Goal: Information Seeking & Learning: Learn about a topic

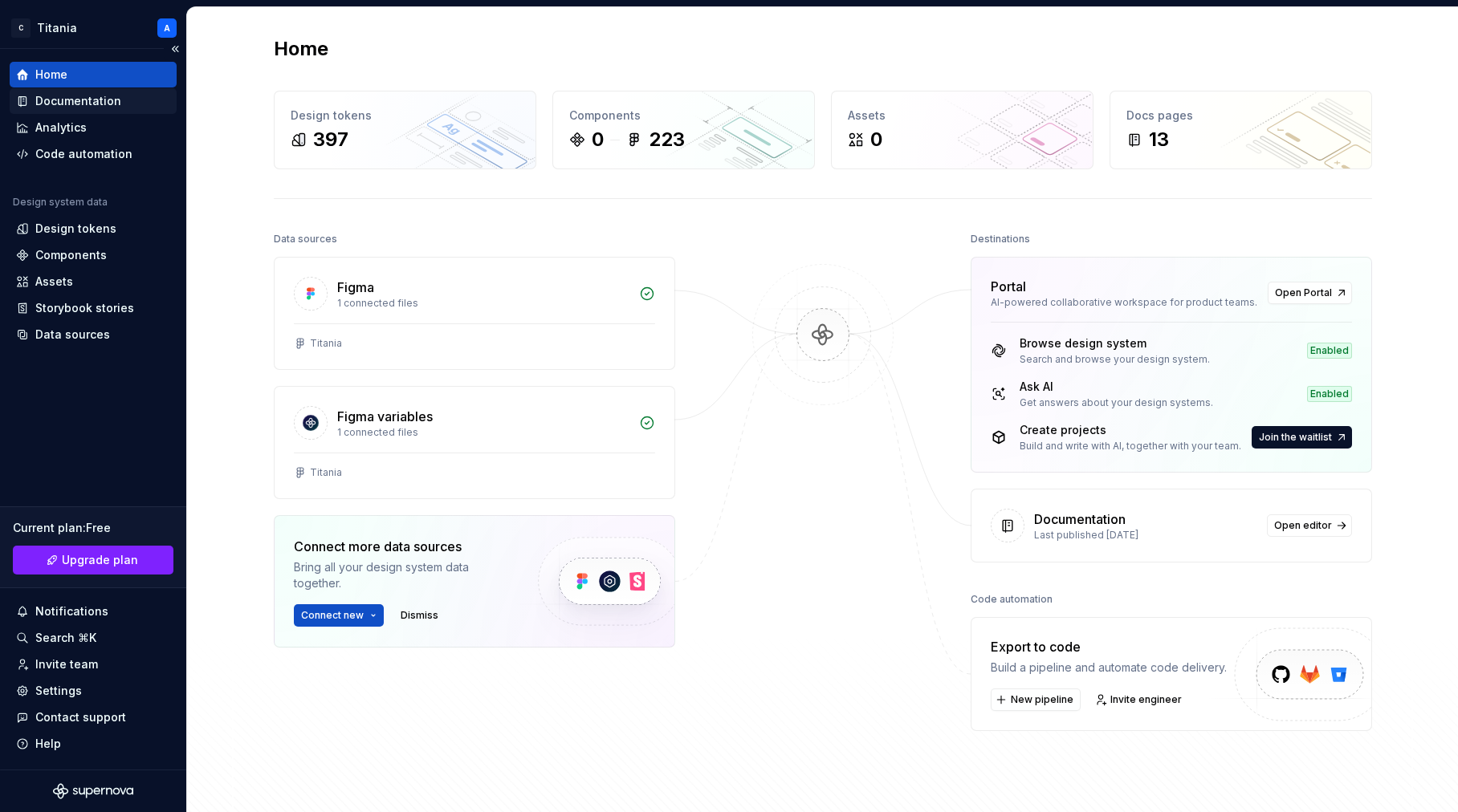
click at [61, 100] on div "Documentation" at bounding box center [78, 101] width 86 height 16
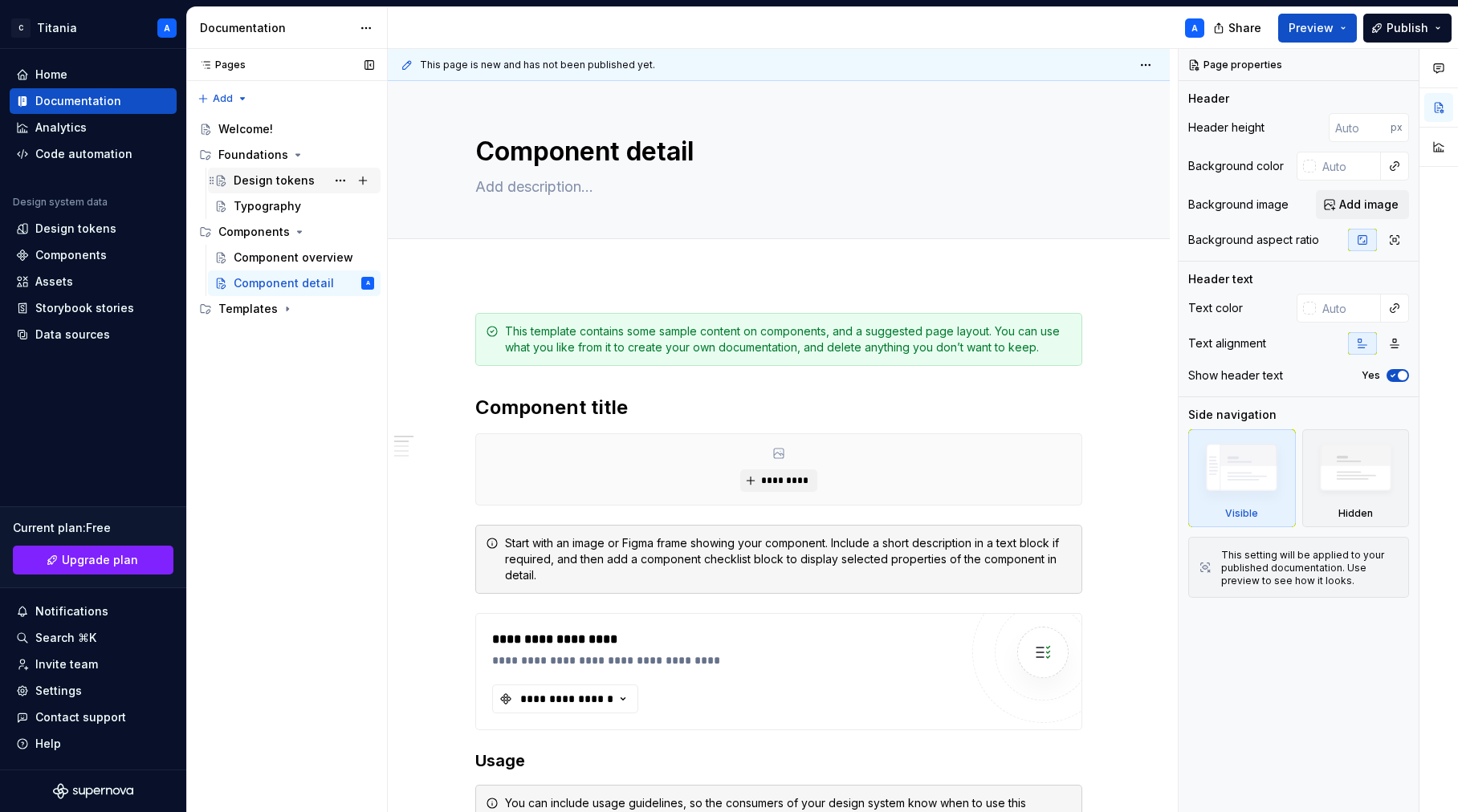
click at [260, 186] on div "Design tokens" at bounding box center [274, 181] width 81 height 16
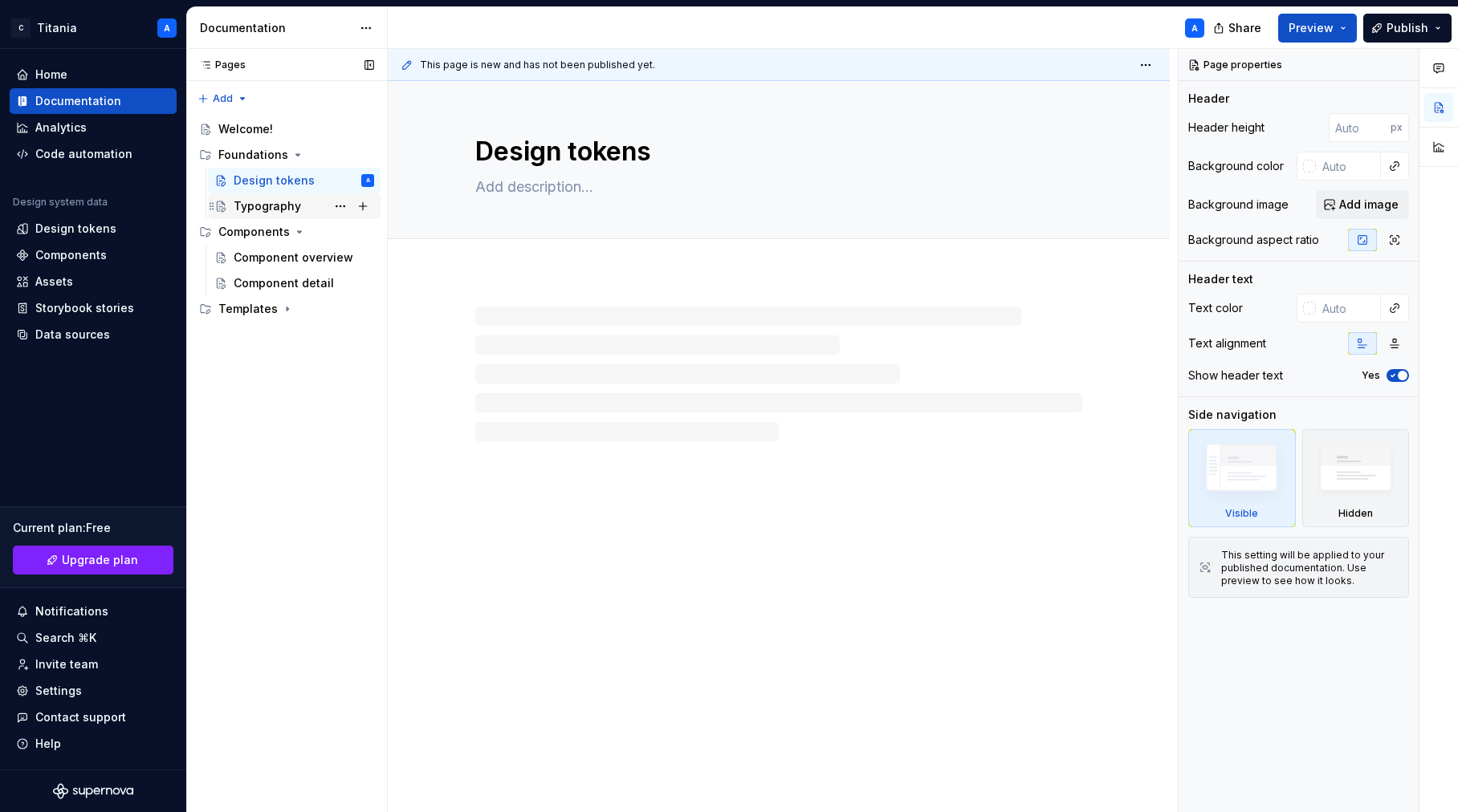
click at [256, 212] on div "Typography" at bounding box center [267, 206] width 67 height 16
click at [259, 259] on div "Component overview" at bounding box center [280, 257] width 92 height 16
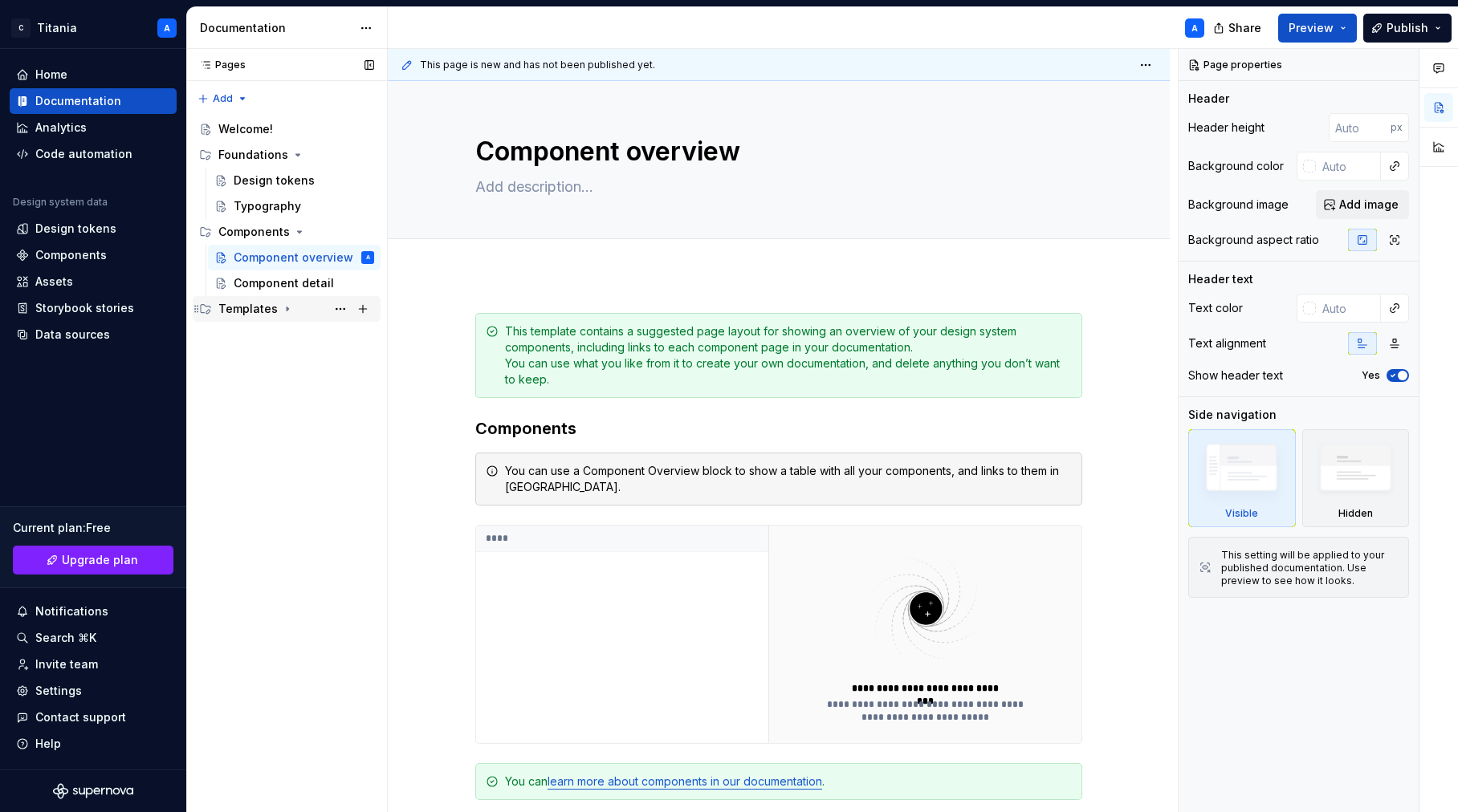
click at [254, 309] on div "Templates" at bounding box center [248, 308] width 60 height 16
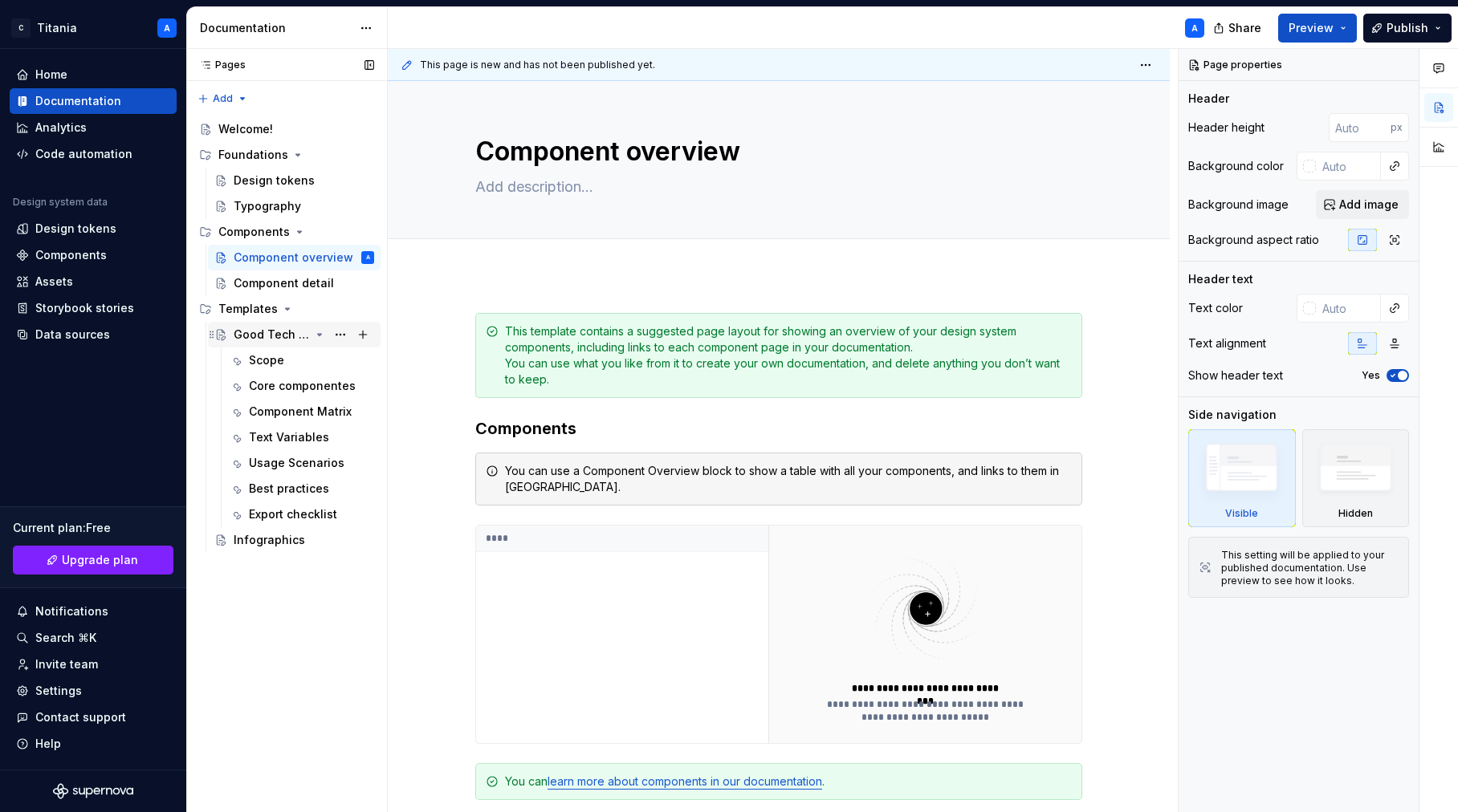
click at [262, 335] on div "Good Tech Times" at bounding box center [271, 334] width 76 height 16
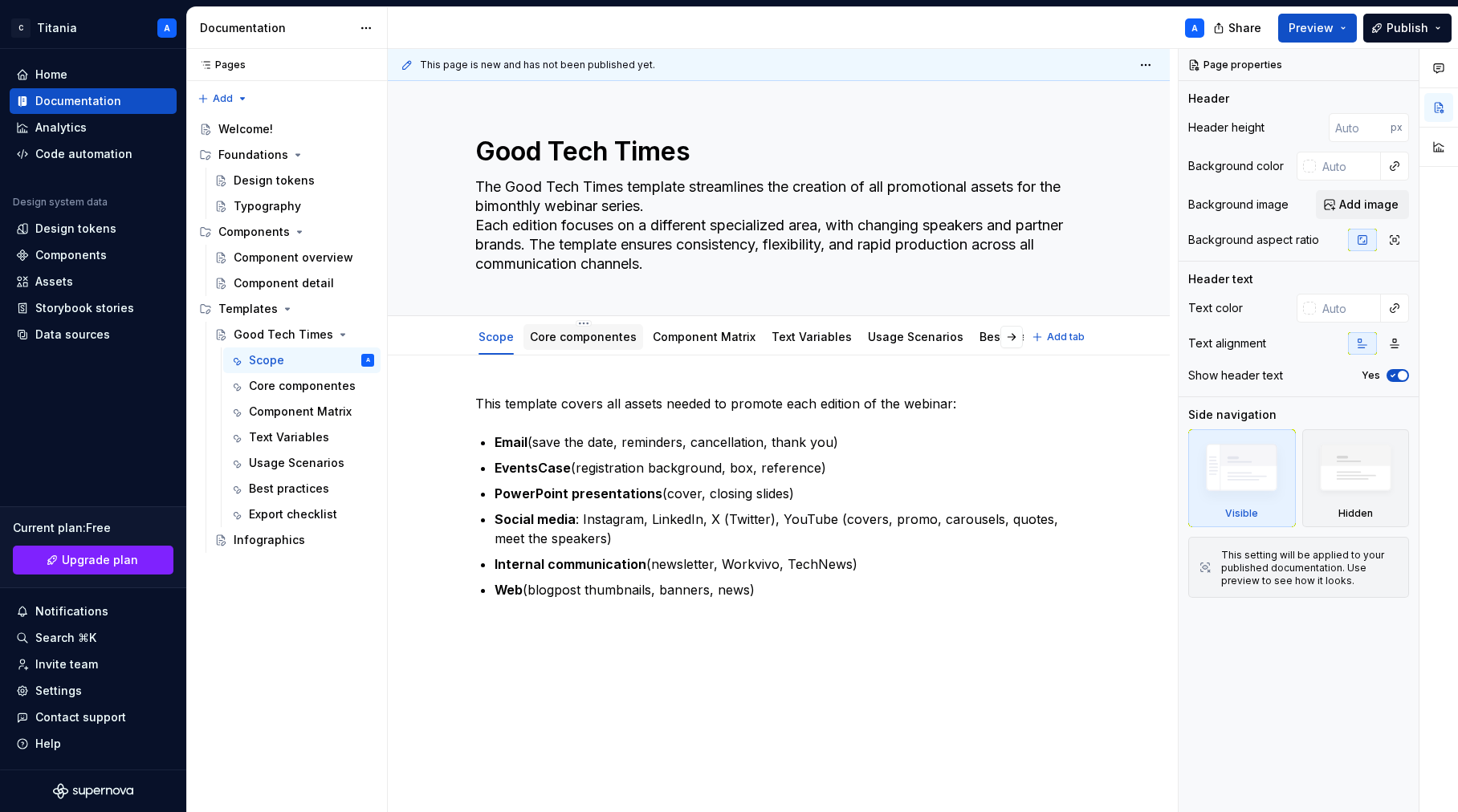
click at [554, 342] on link "Core componentes" at bounding box center [583, 337] width 107 height 13
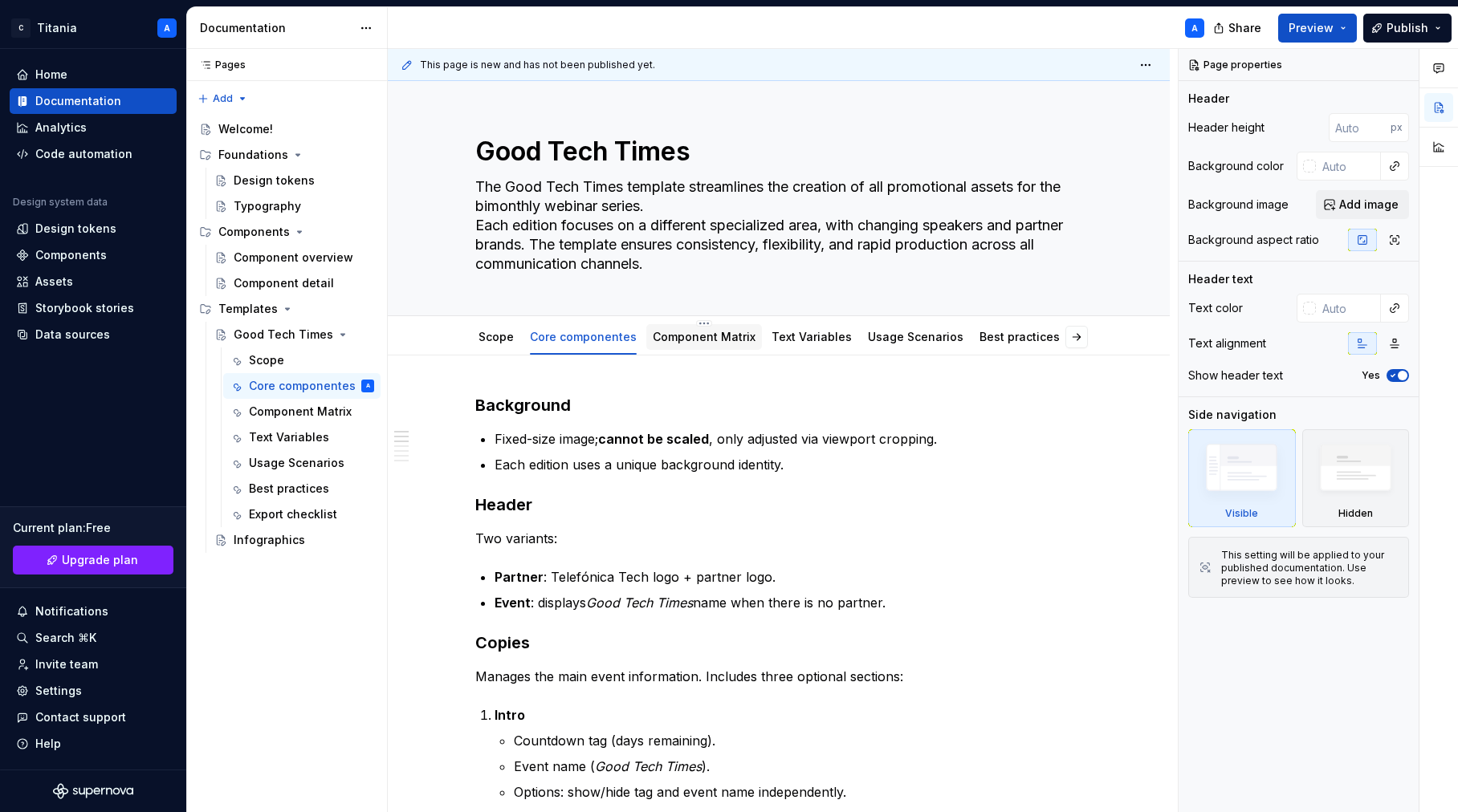
drag, startPoint x: 678, startPoint y: 338, endPoint x: 689, endPoint y: 340, distance: 11.2
click at [678, 338] on link "Component Matrix" at bounding box center [704, 337] width 102 height 13
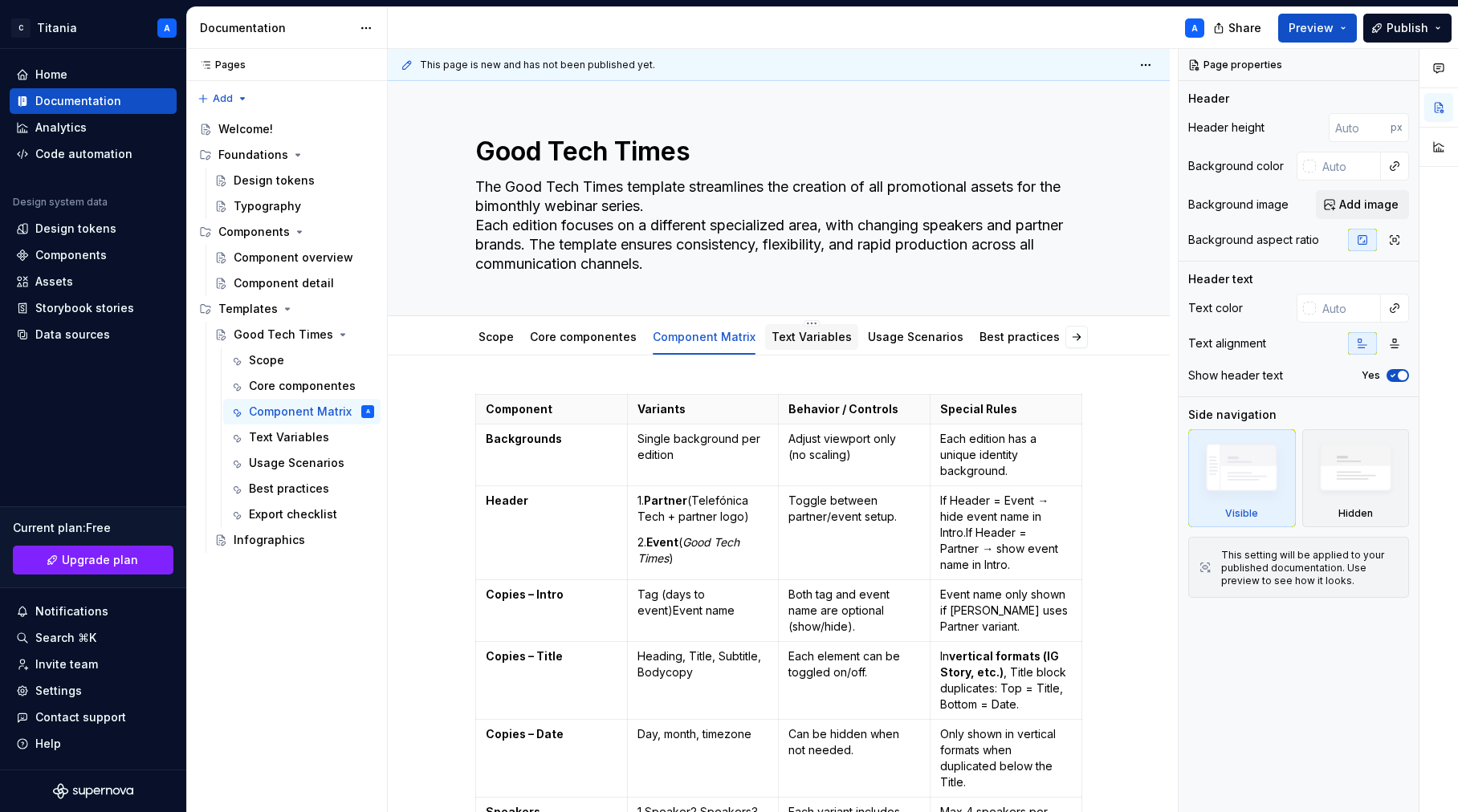
click at [822, 338] on link "Text Variables" at bounding box center [812, 337] width 81 height 13
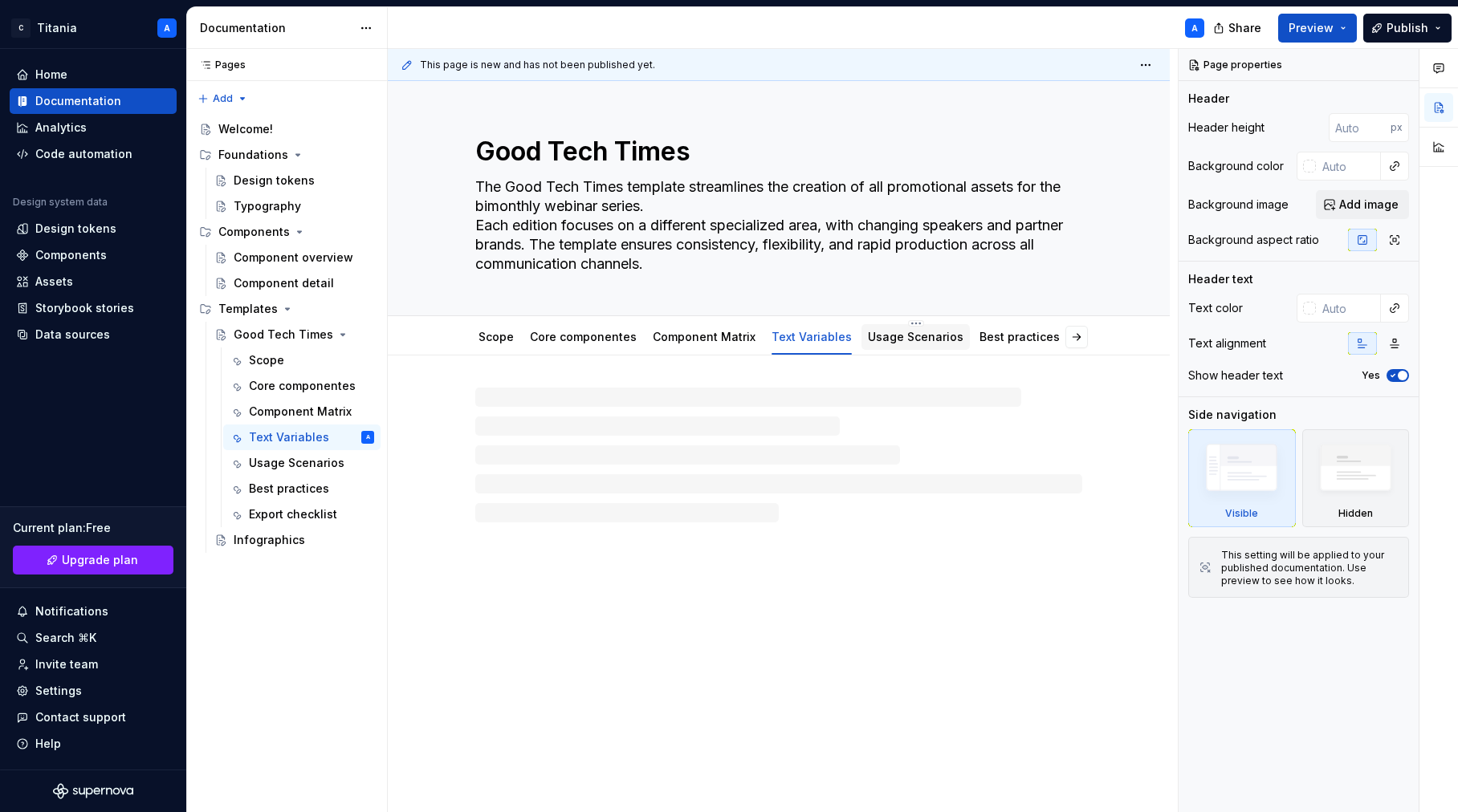
click at [920, 336] on link "Usage Scenarios" at bounding box center [915, 337] width 96 height 13
click at [995, 338] on link "Best practices" at bounding box center [1020, 337] width 81 height 13
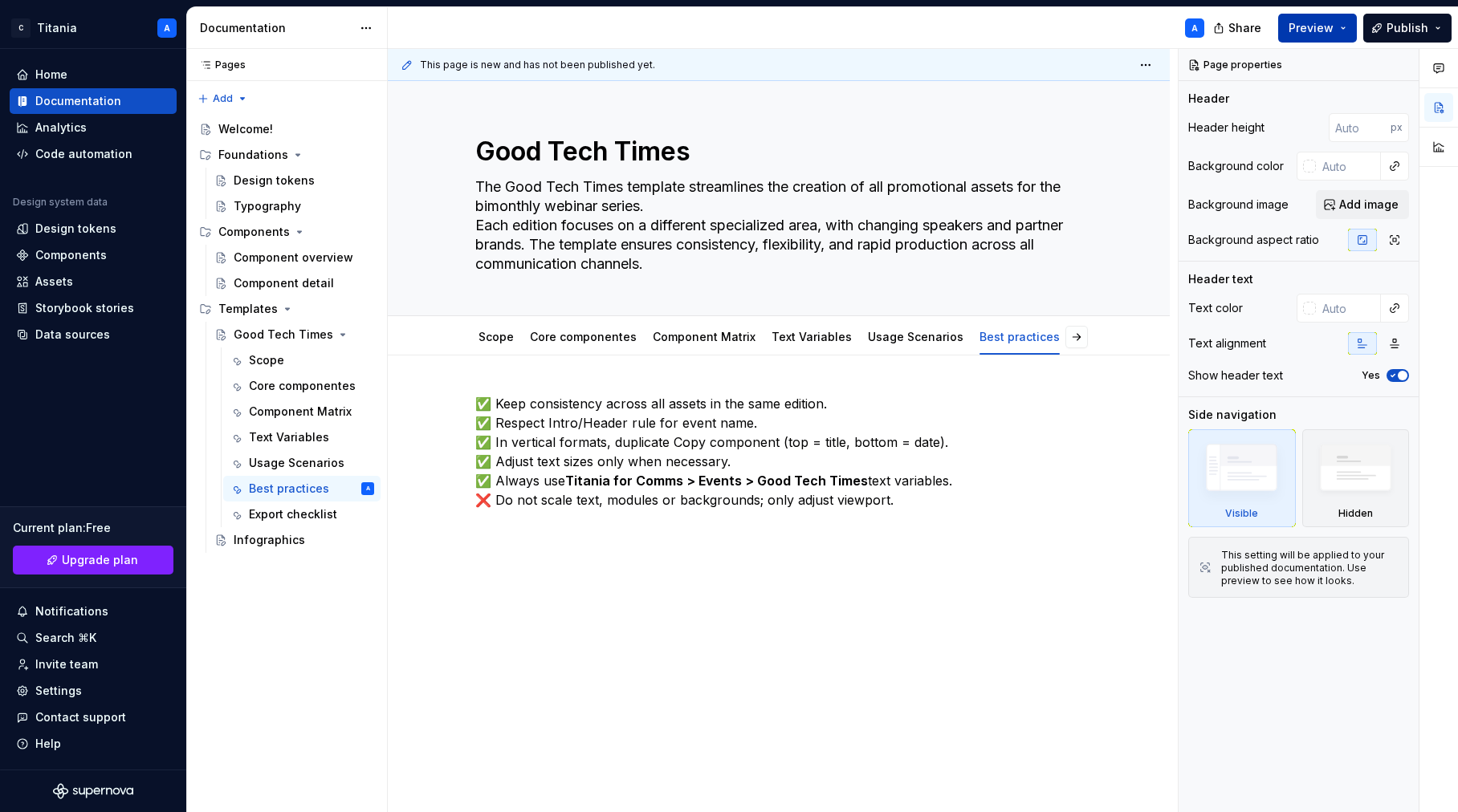
click at [1323, 30] on span "Preview" at bounding box center [1311, 28] width 45 height 16
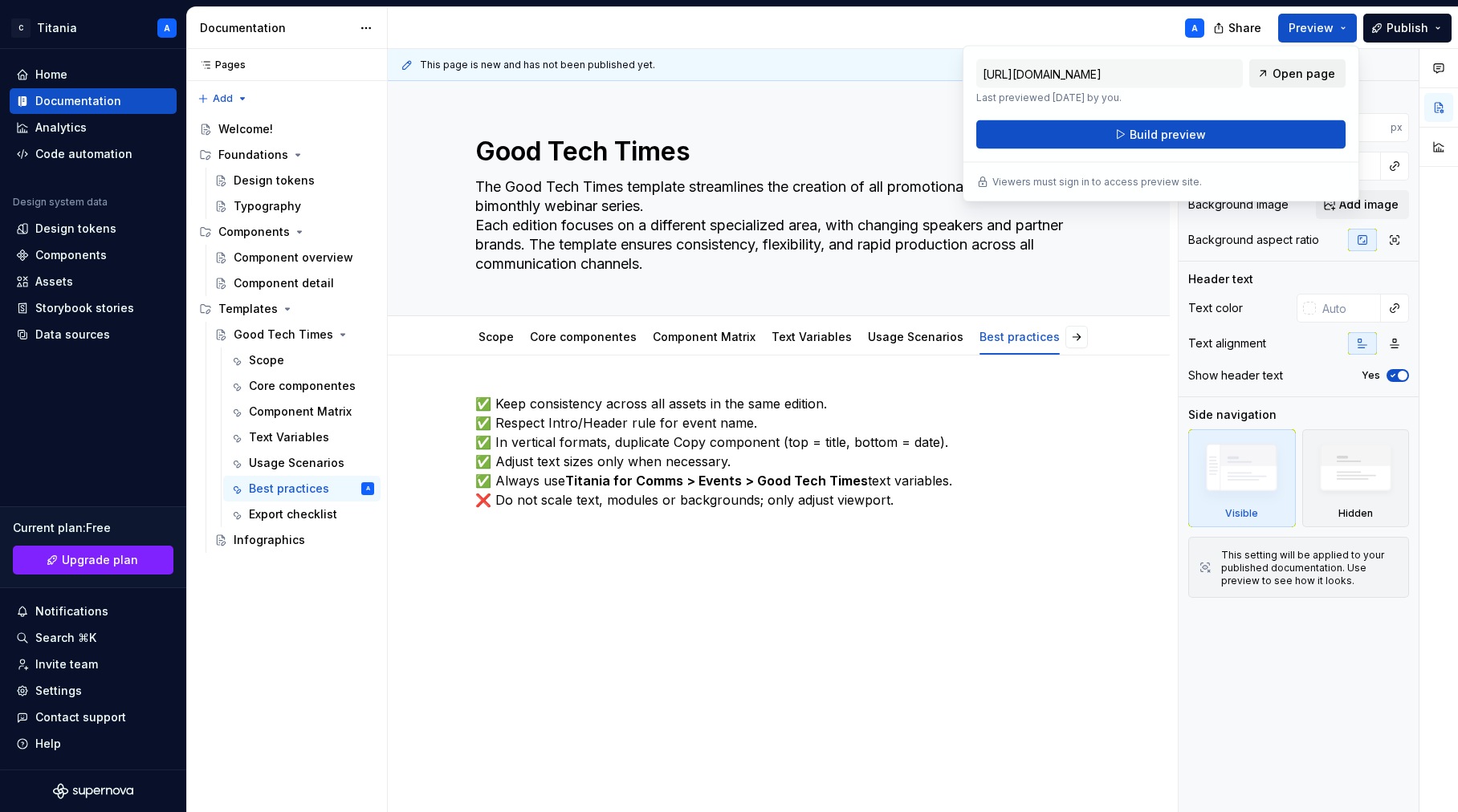
click at [1305, 74] on span "Open page" at bounding box center [1303, 73] width 63 height 16
click at [1014, 26] on div "A" at bounding box center [803, 29] width 830 height 42
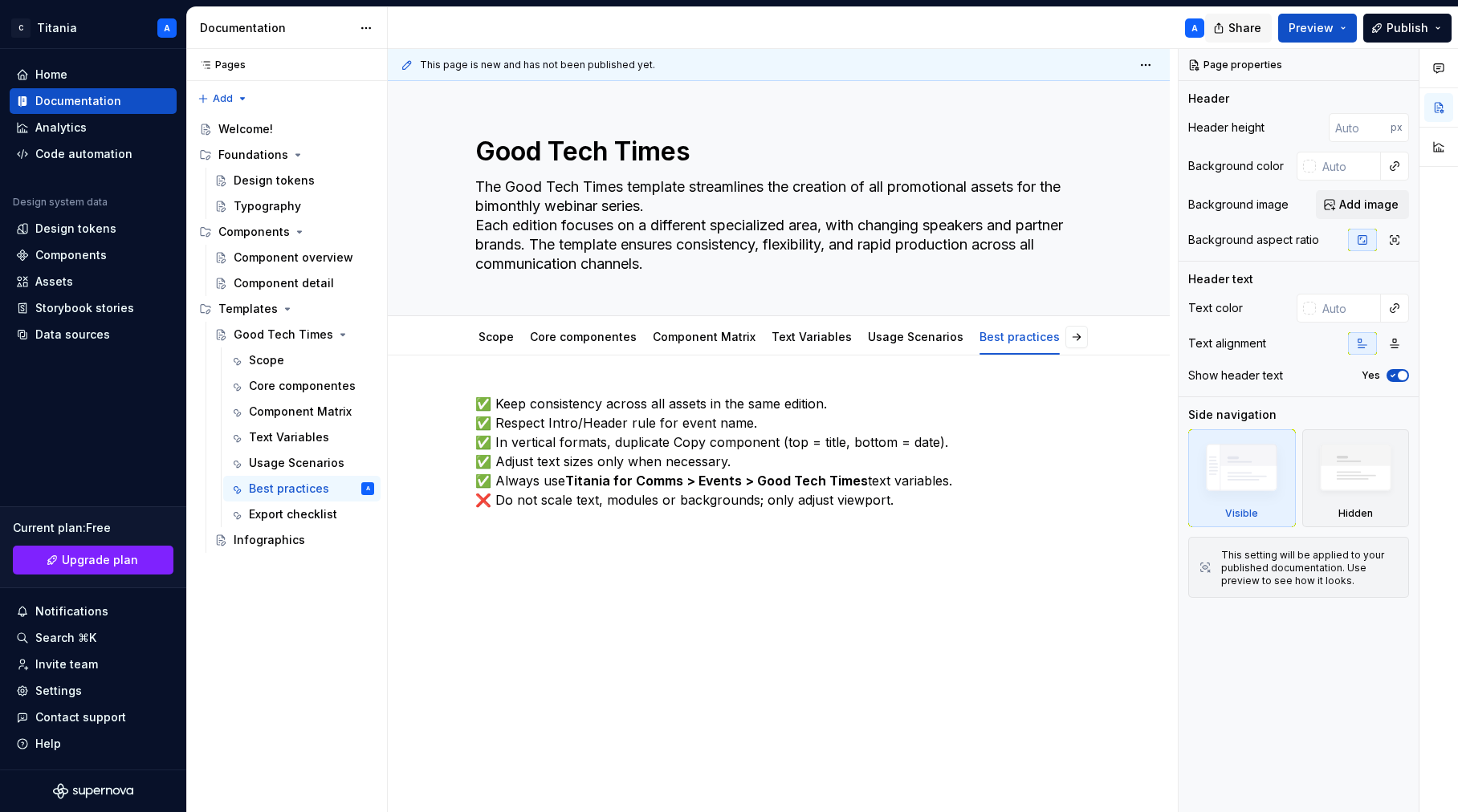
click at [1256, 31] on span "Share" at bounding box center [1245, 28] width 33 height 16
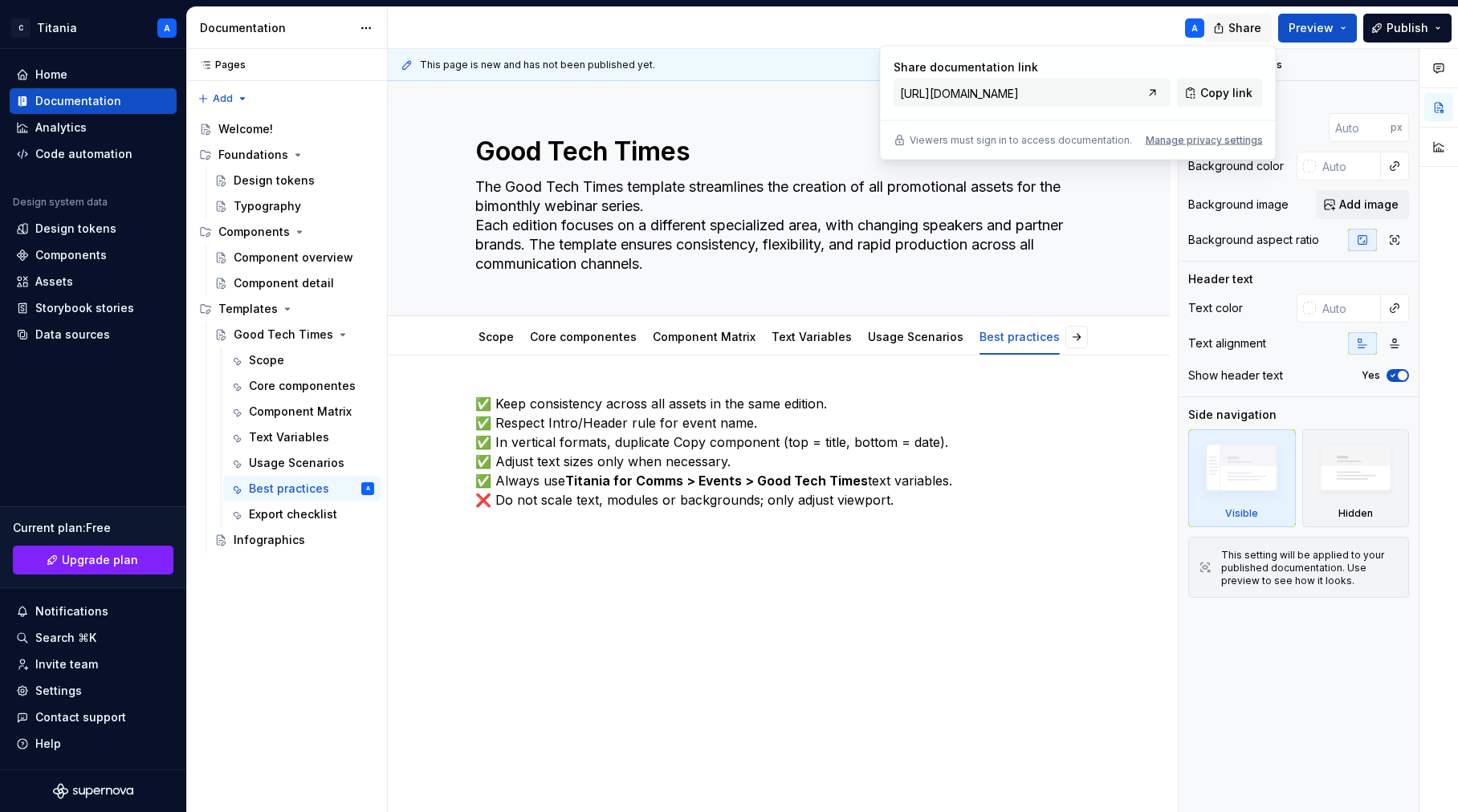
drag, startPoint x: 1261, startPoint y: 29, endPoint x: 1273, endPoint y: 25, distance: 12.6
click at [1261, 29] on span "Share" at bounding box center [1245, 28] width 33 height 16
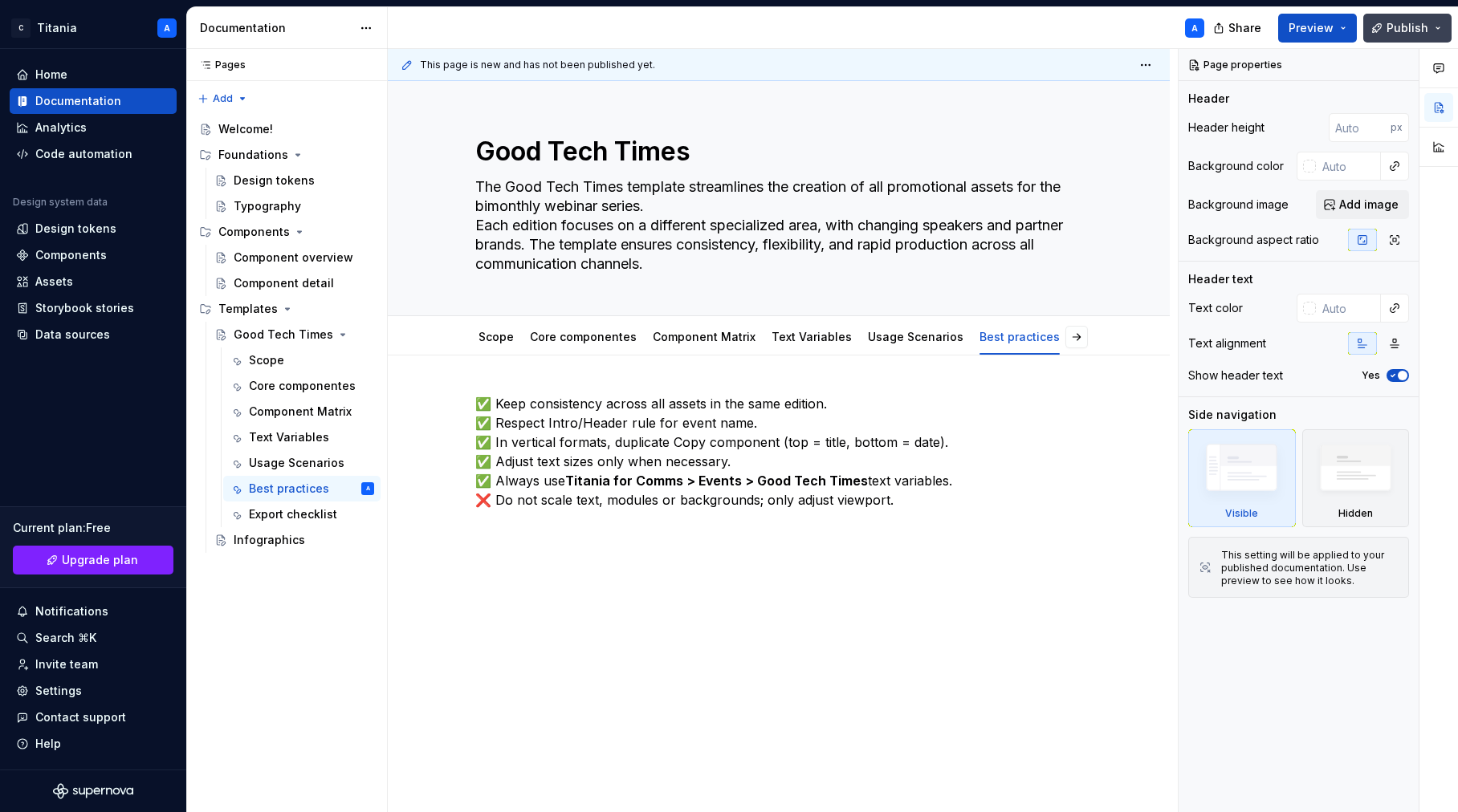
click at [1436, 28] on button "Publish" at bounding box center [1407, 28] width 88 height 29
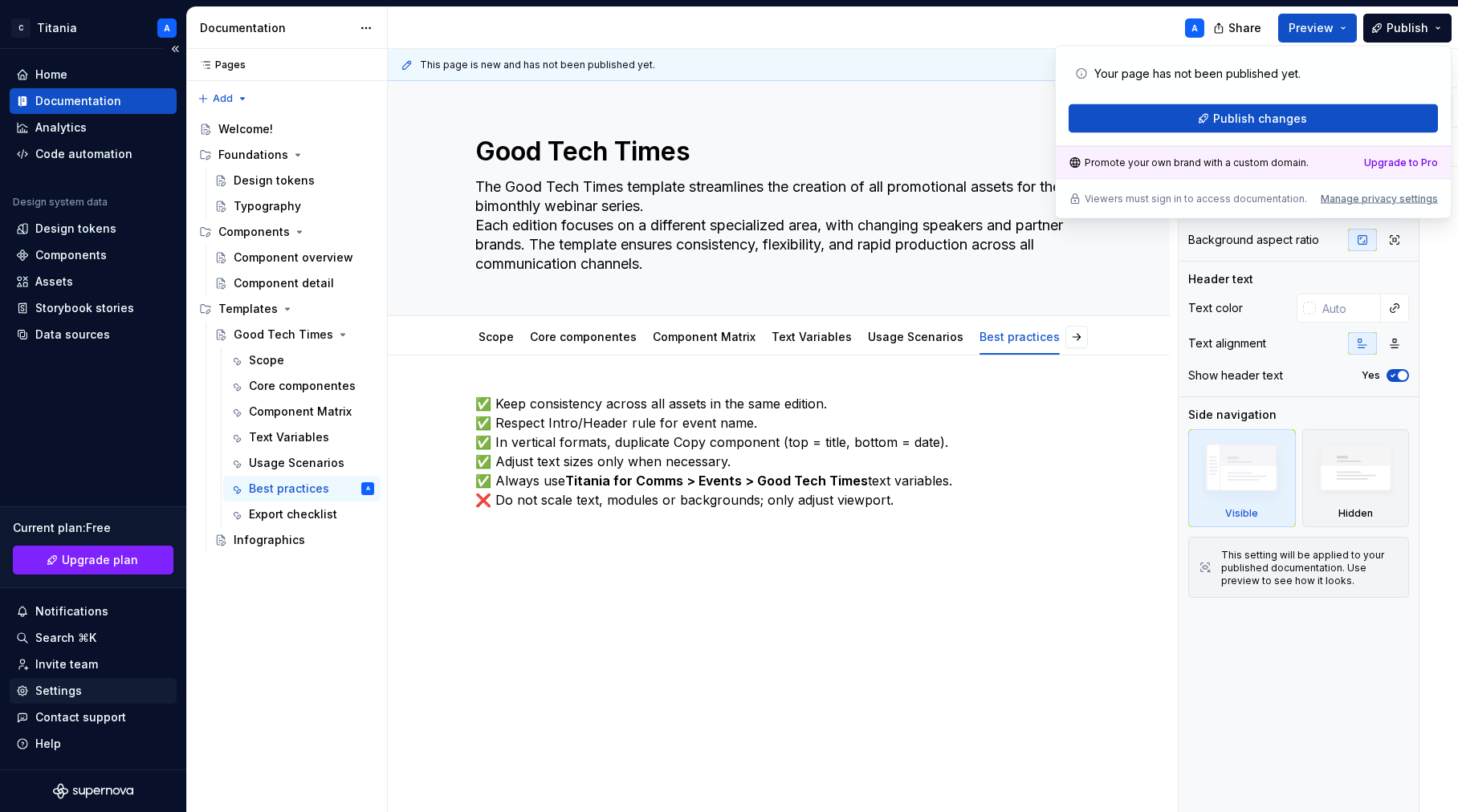
click at [45, 689] on div "Settings" at bounding box center [58, 691] width 46 height 16
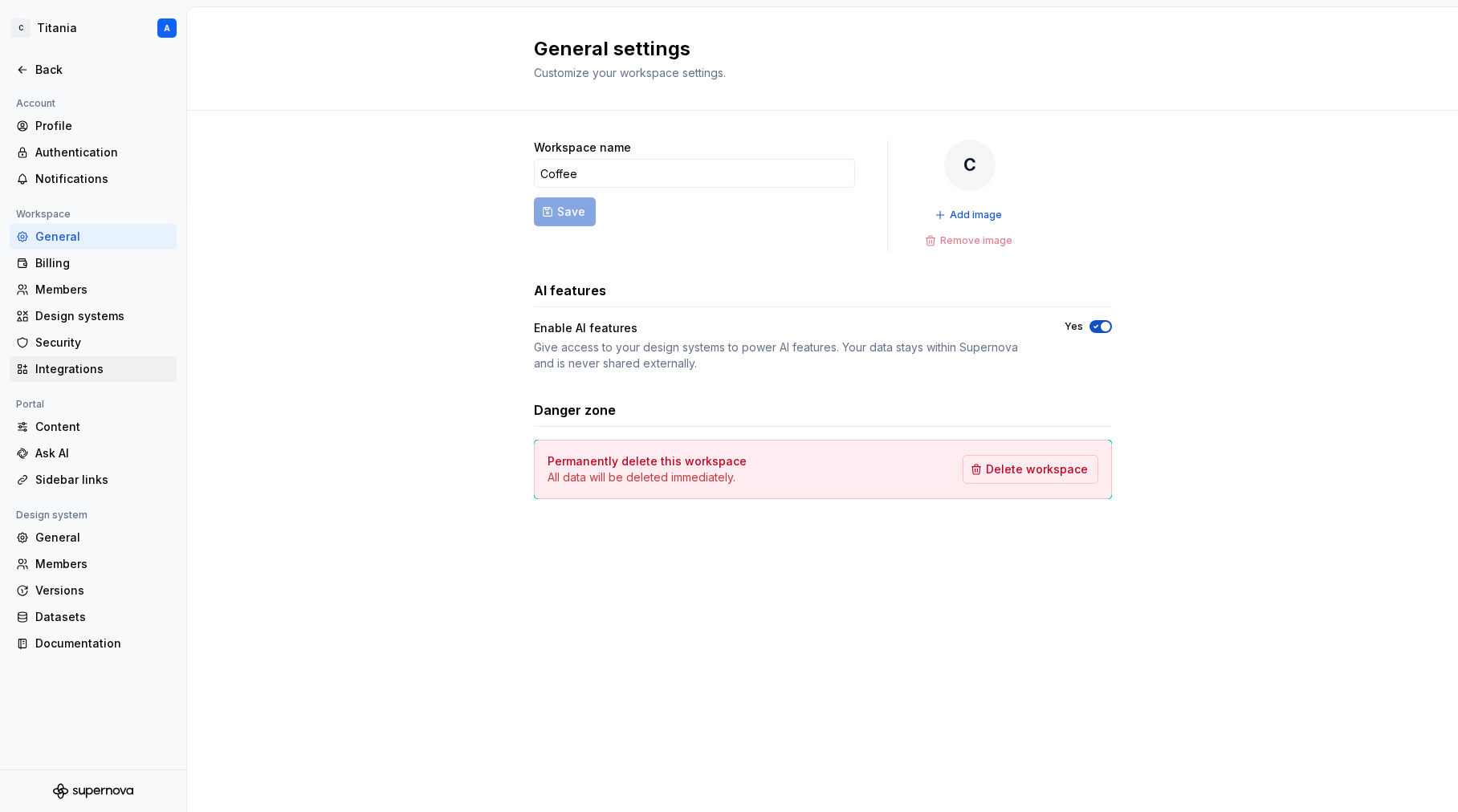
click at [47, 368] on div "Integrations" at bounding box center [102, 369] width 135 height 16
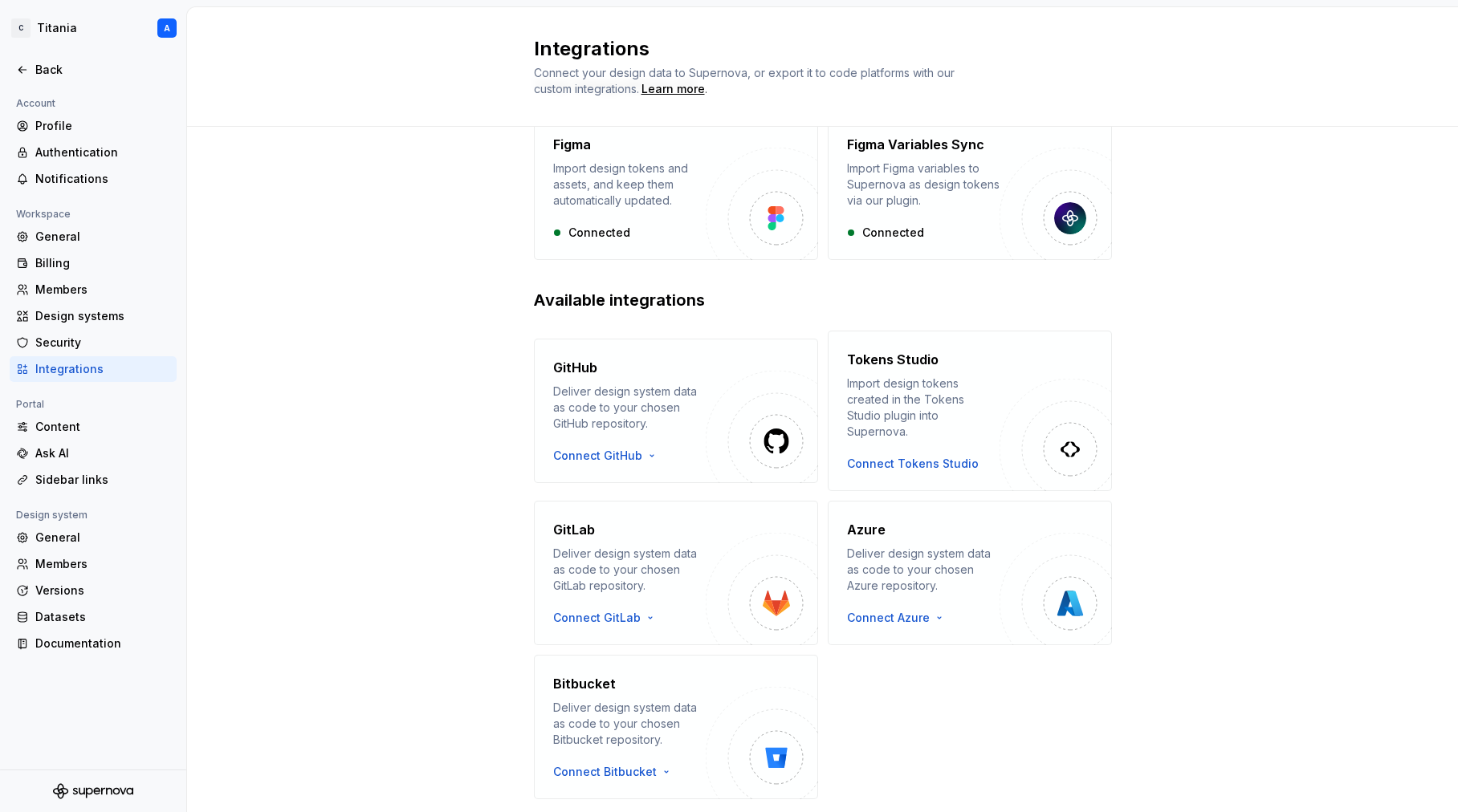
scroll to position [114, 0]
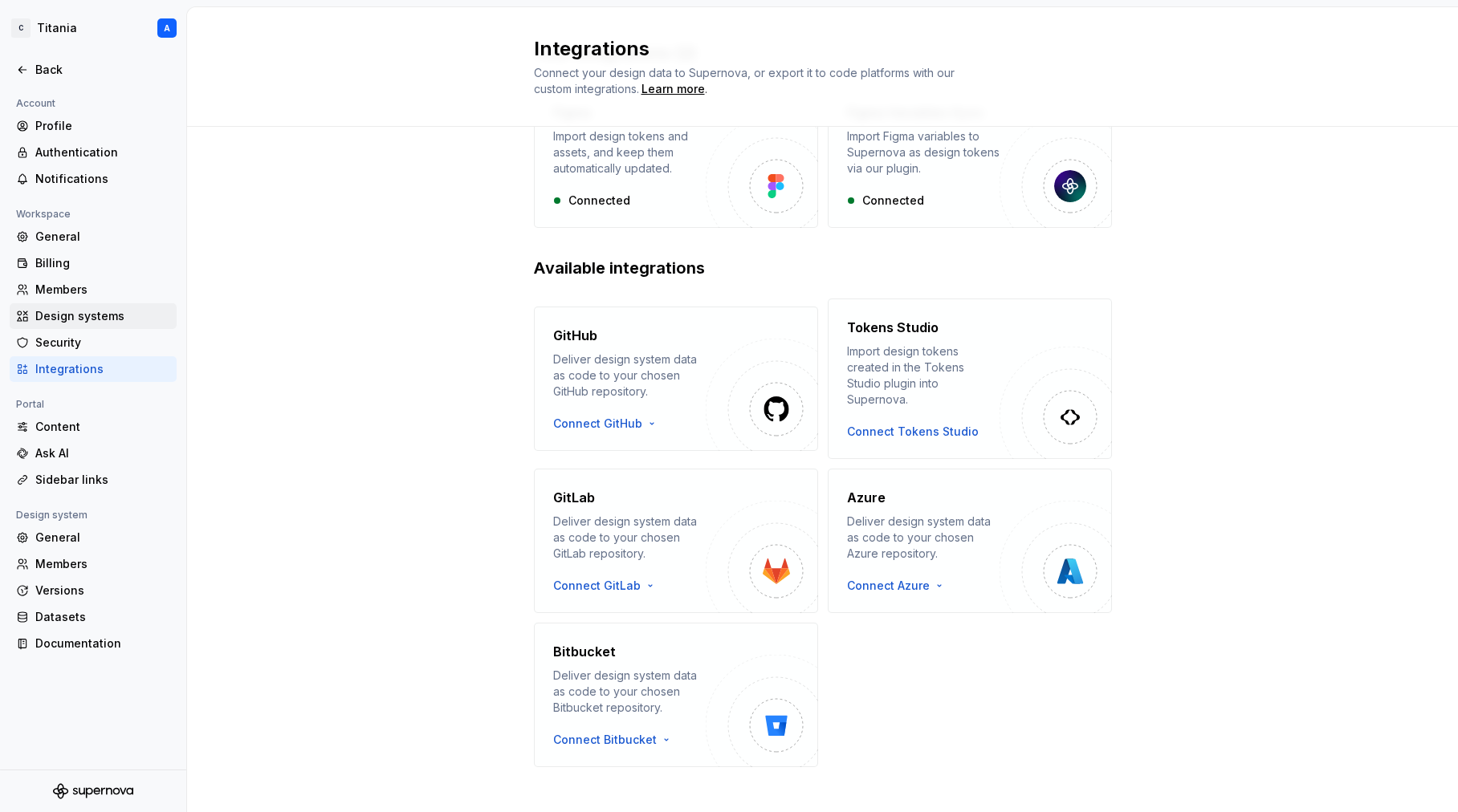
click at [65, 319] on div "Design systems" at bounding box center [102, 316] width 135 height 16
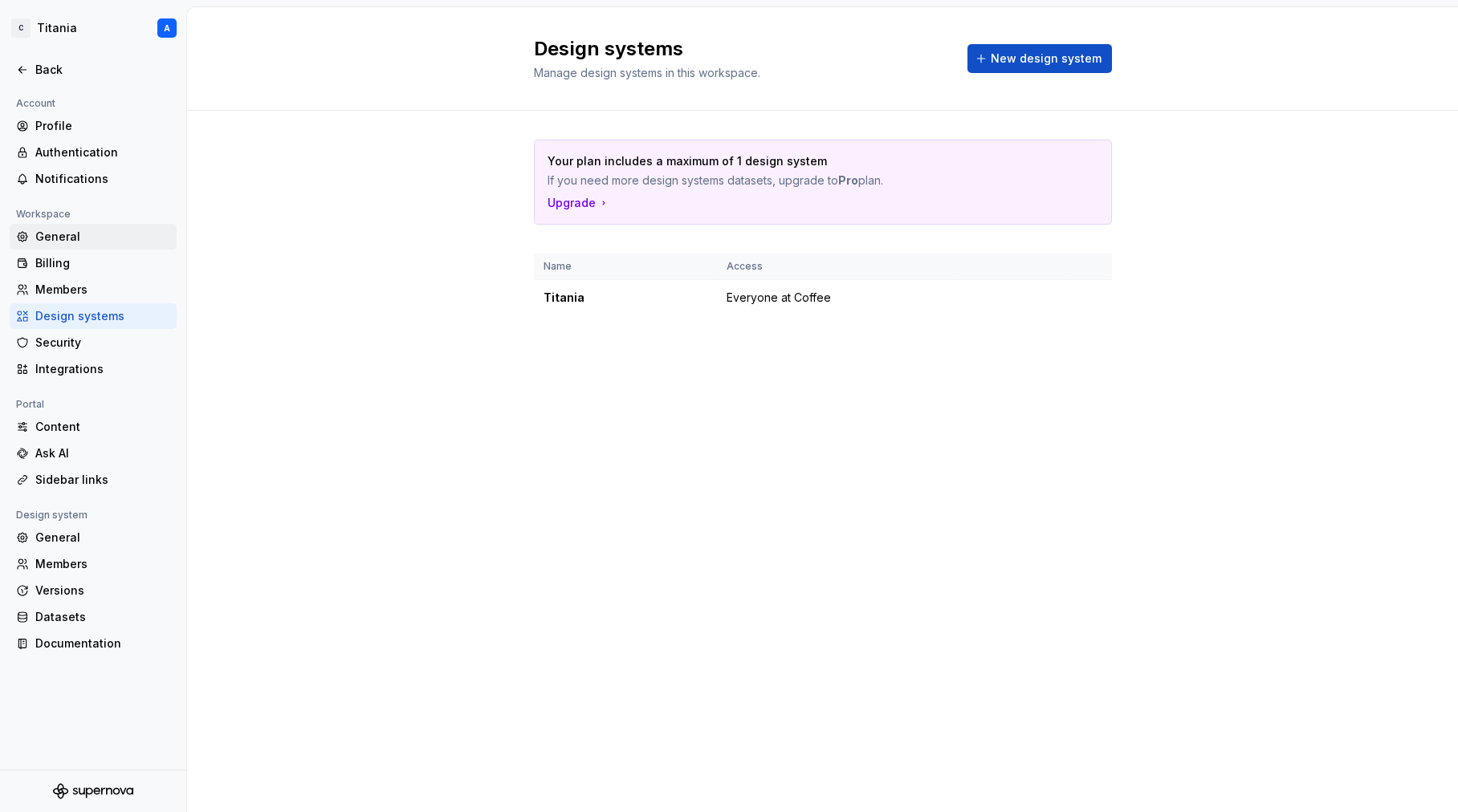
click at [57, 238] on div "General" at bounding box center [102, 236] width 135 height 16
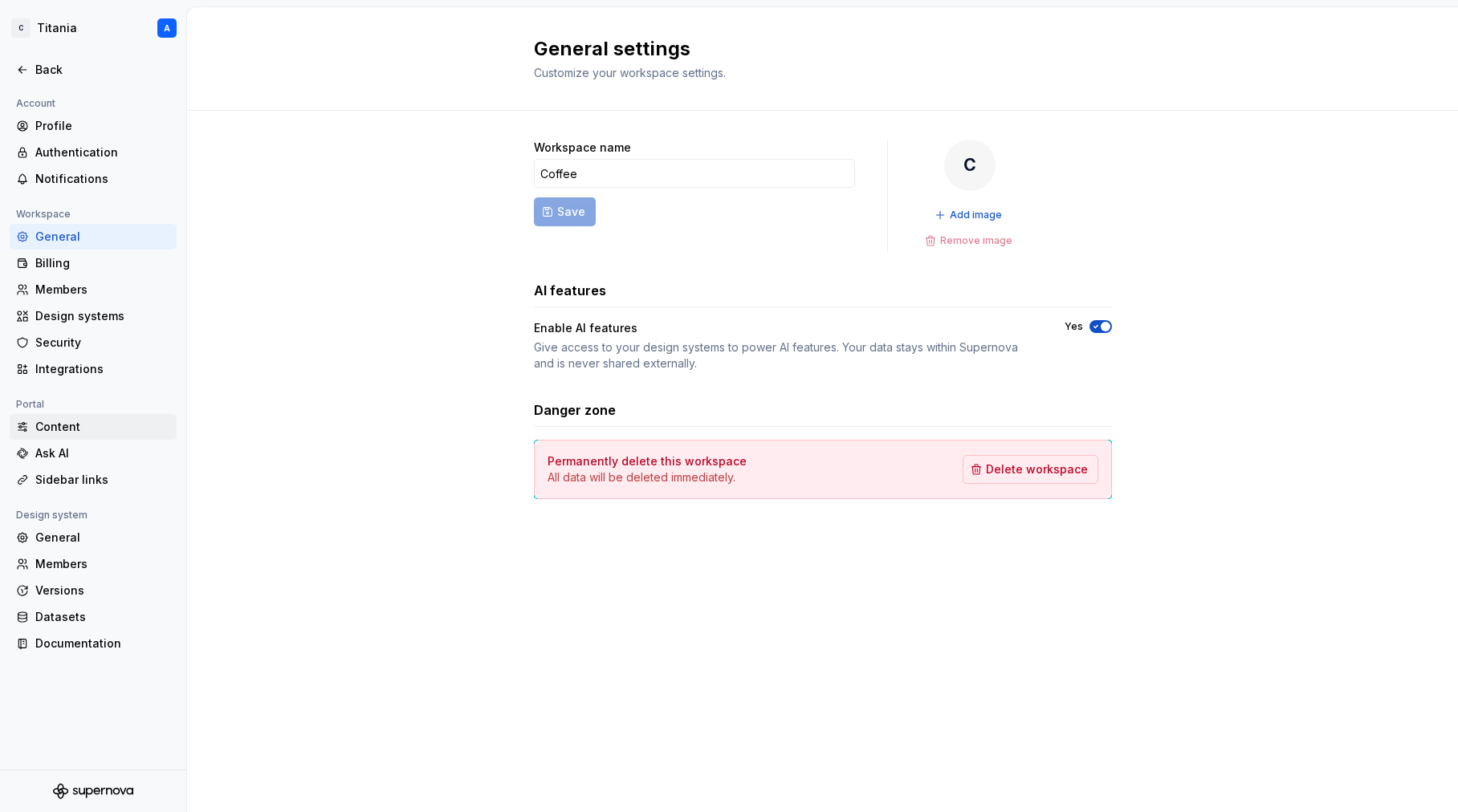
click at [63, 427] on div "Content" at bounding box center [102, 427] width 135 height 16
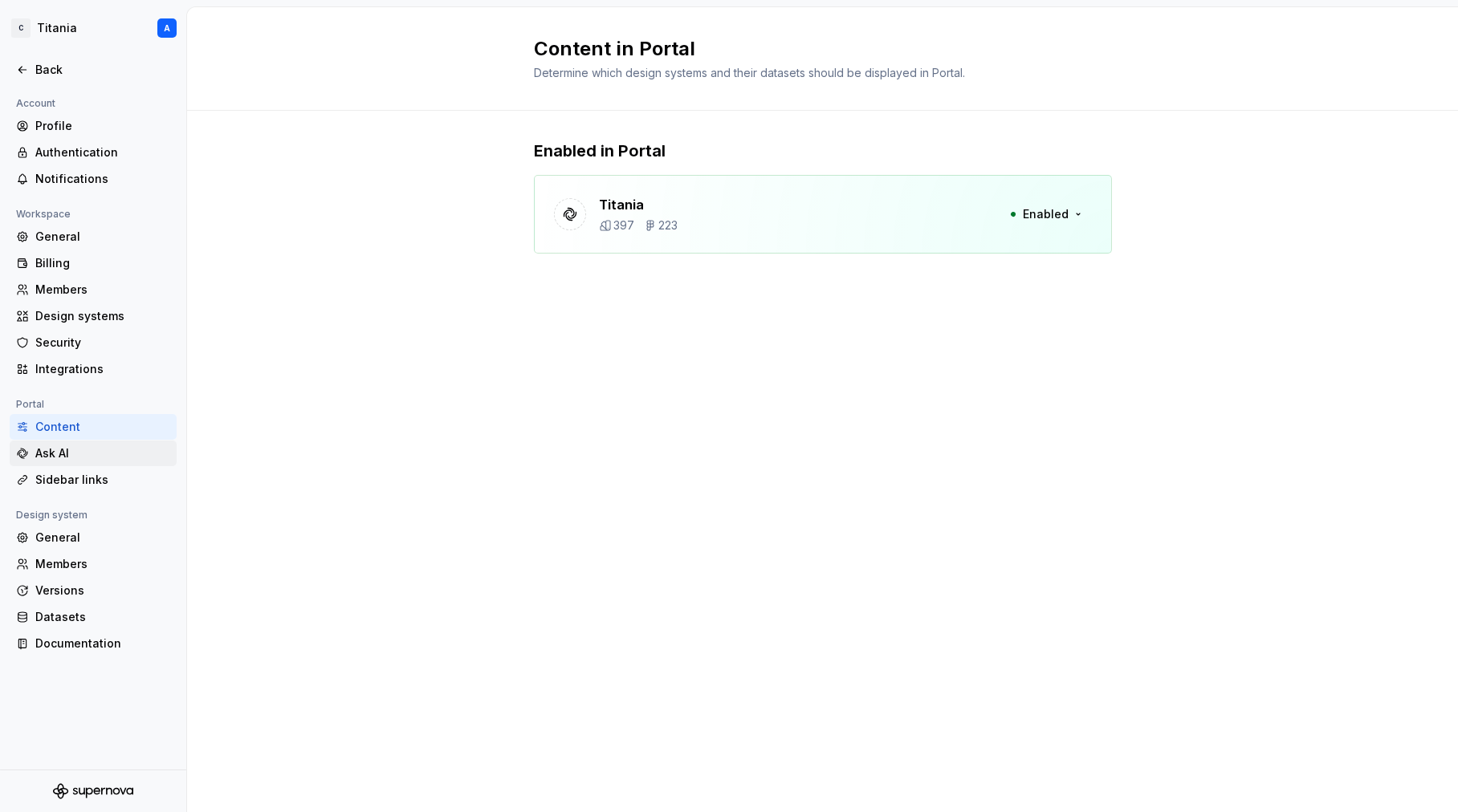
click at [54, 458] on div "Ask AI" at bounding box center [102, 453] width 135 height 16
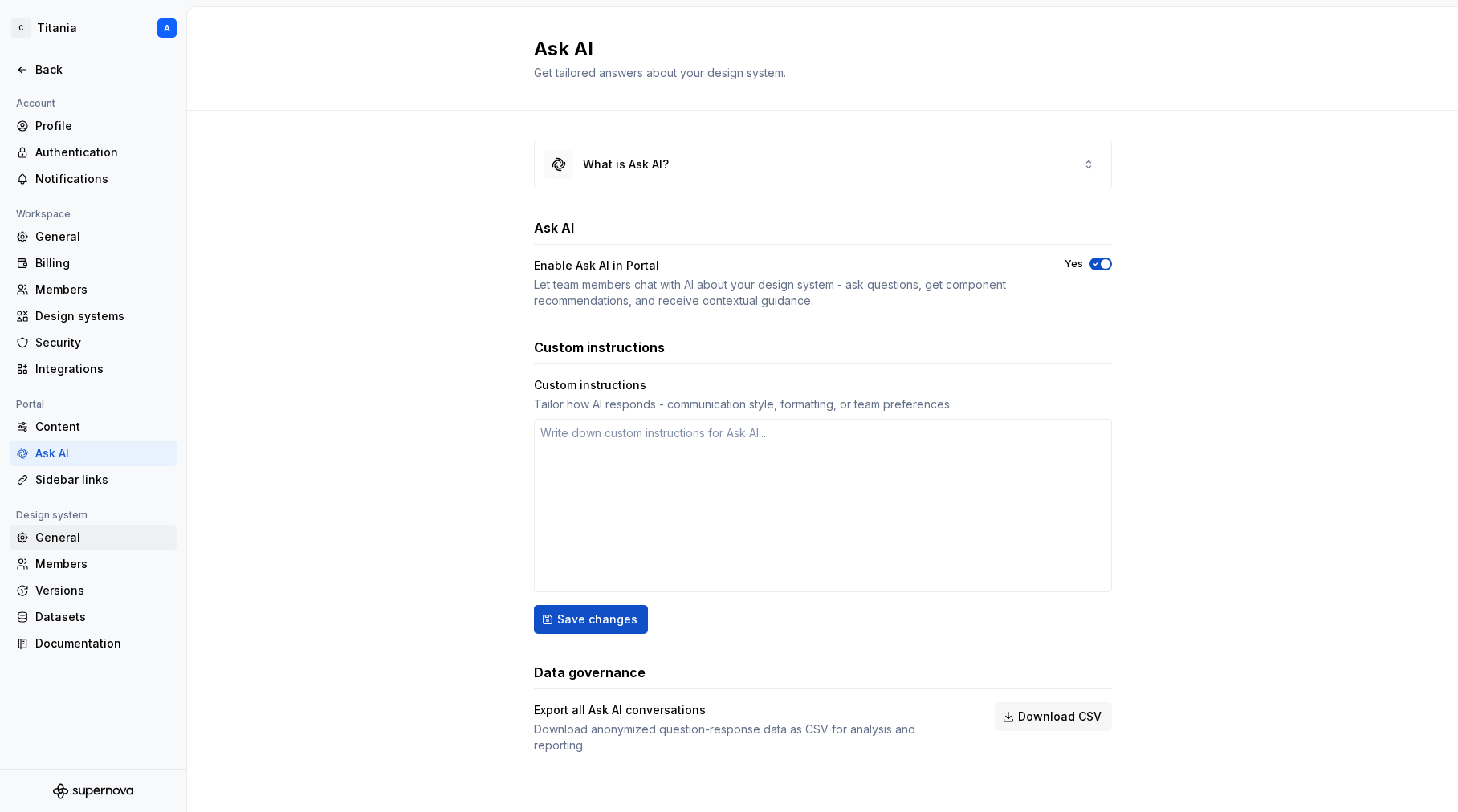
click at [53, 537] on div "General" at bounding box center [102, 537] width 135 height 16
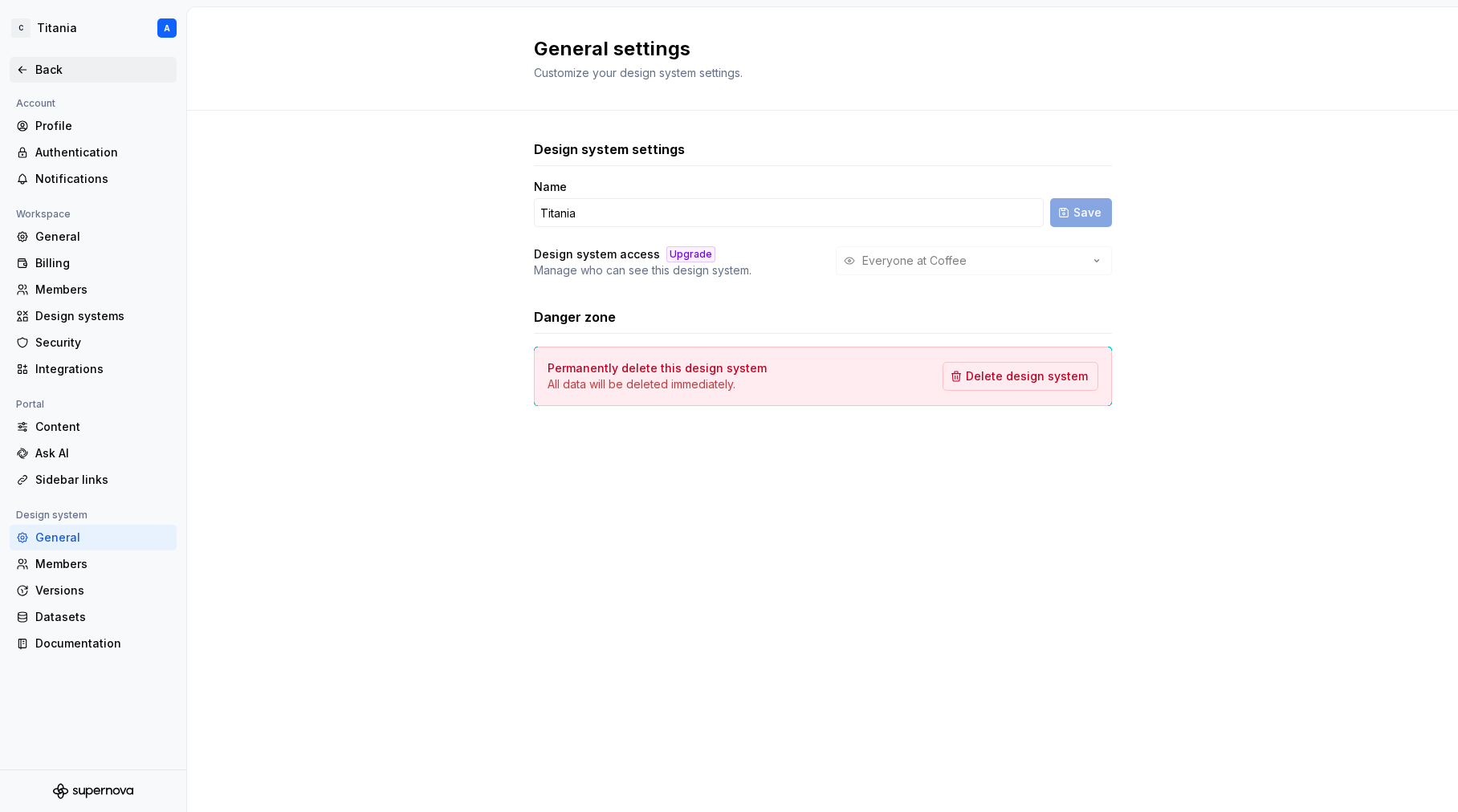
click at [44, 71] on div "Back" at bounding box center [102, 70] width 135 height 16
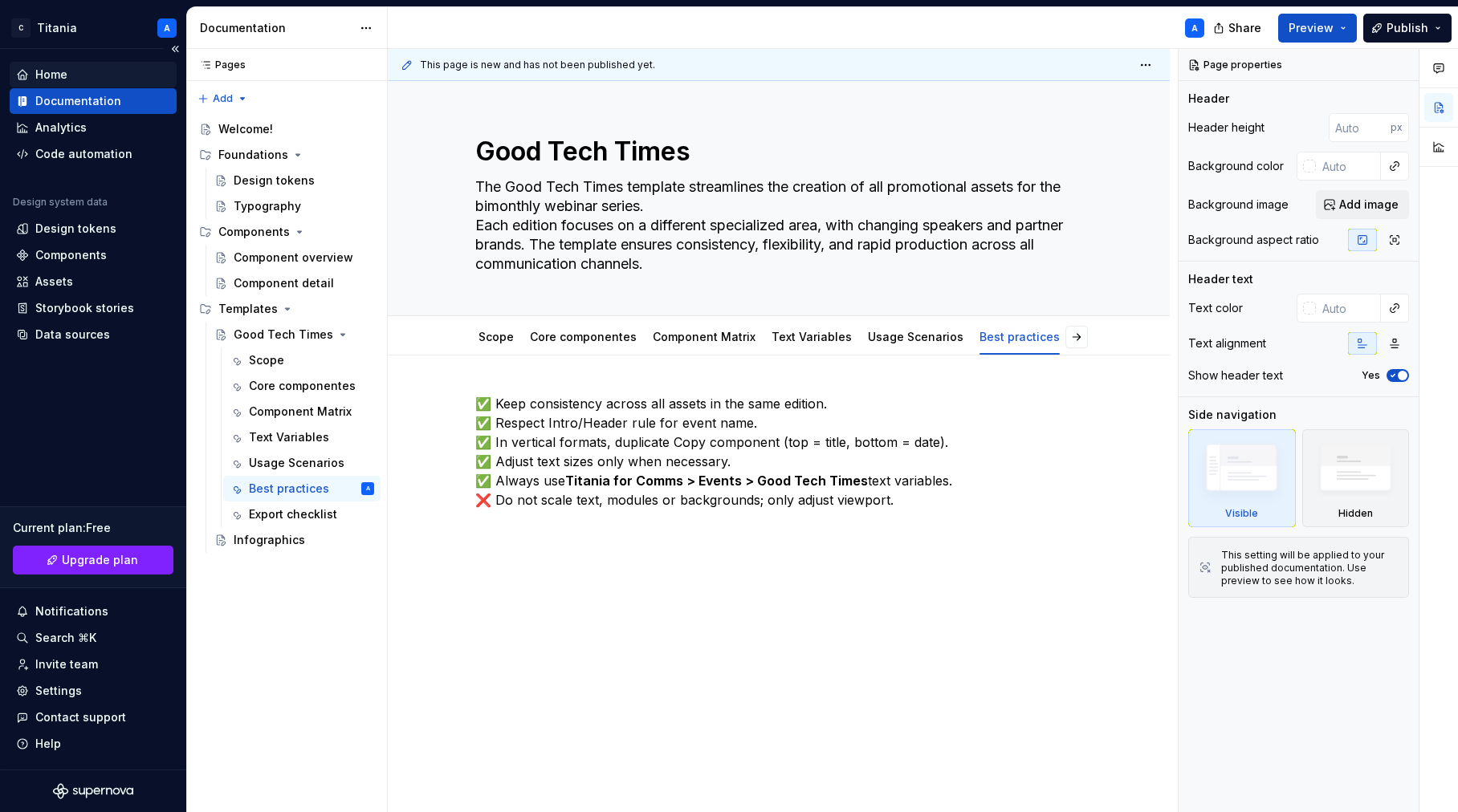
type textarea "*"
click at [67, 338] on div "Data sources" at bounding box center [72, 334] width 75 height 16
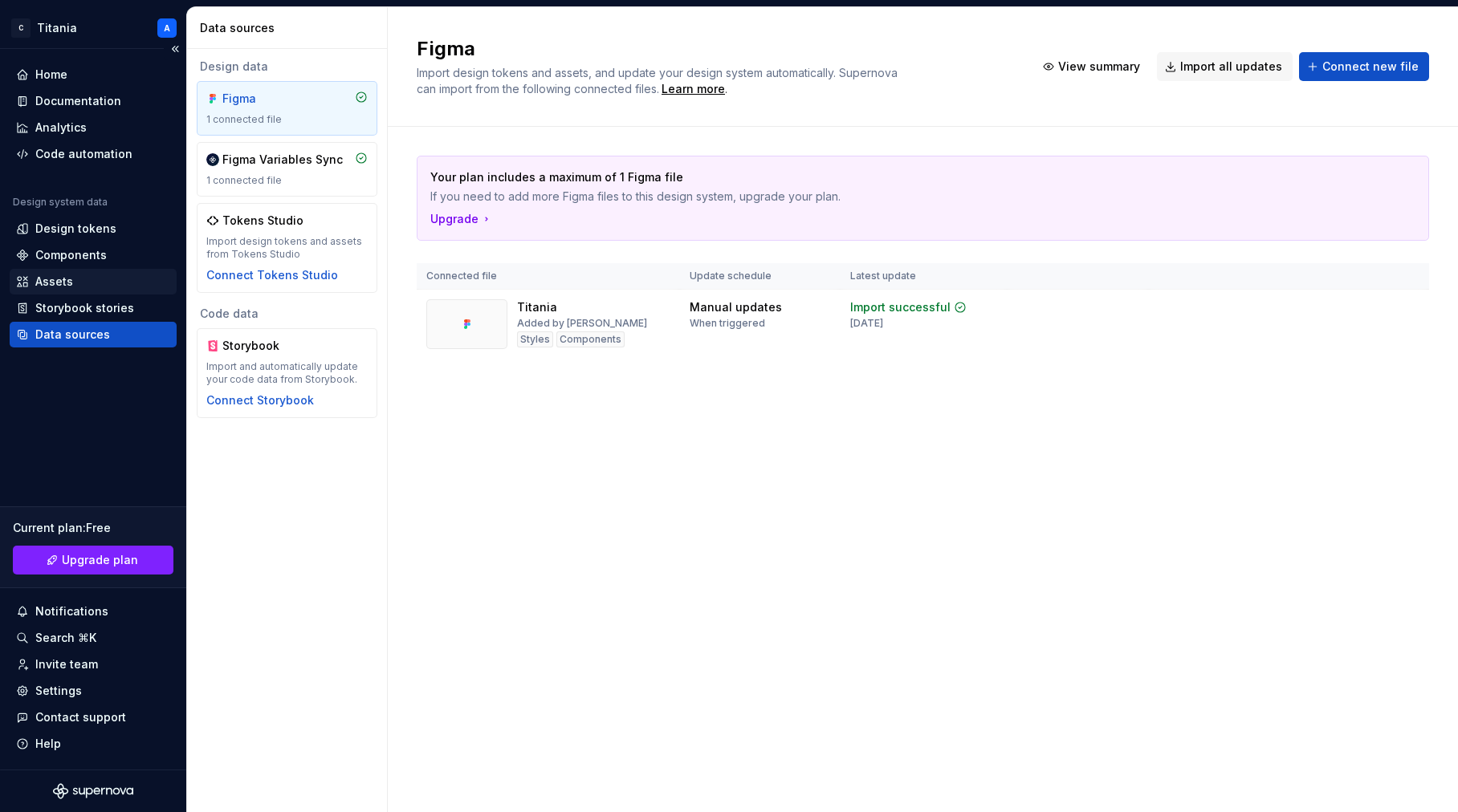
click at [52, 283] on div "Assets" at bounding box center [54, 281] width 38 height 16
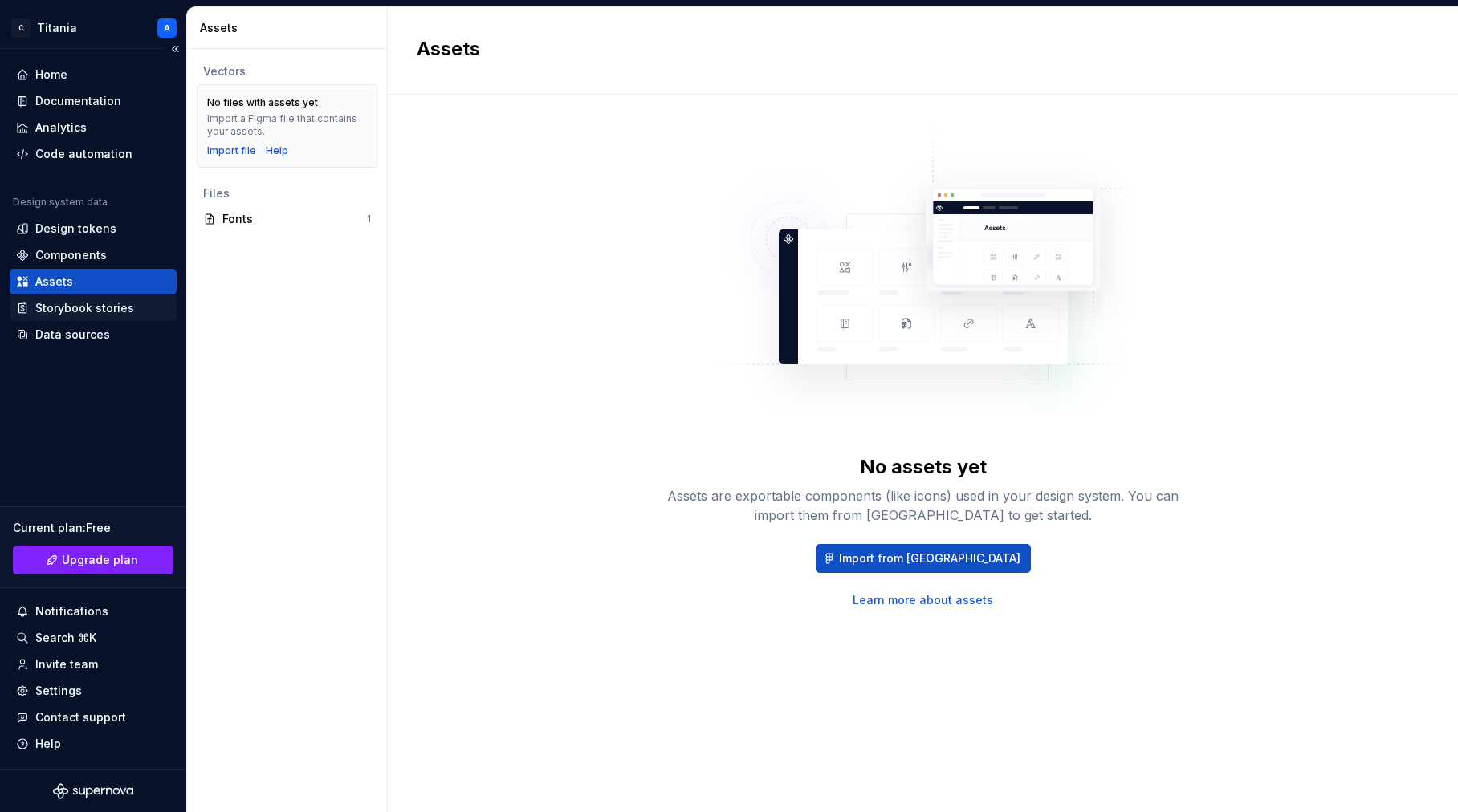
click at [57, 311] on div "Storybook stories" at bounding box center [85, 308] width 99 height 16
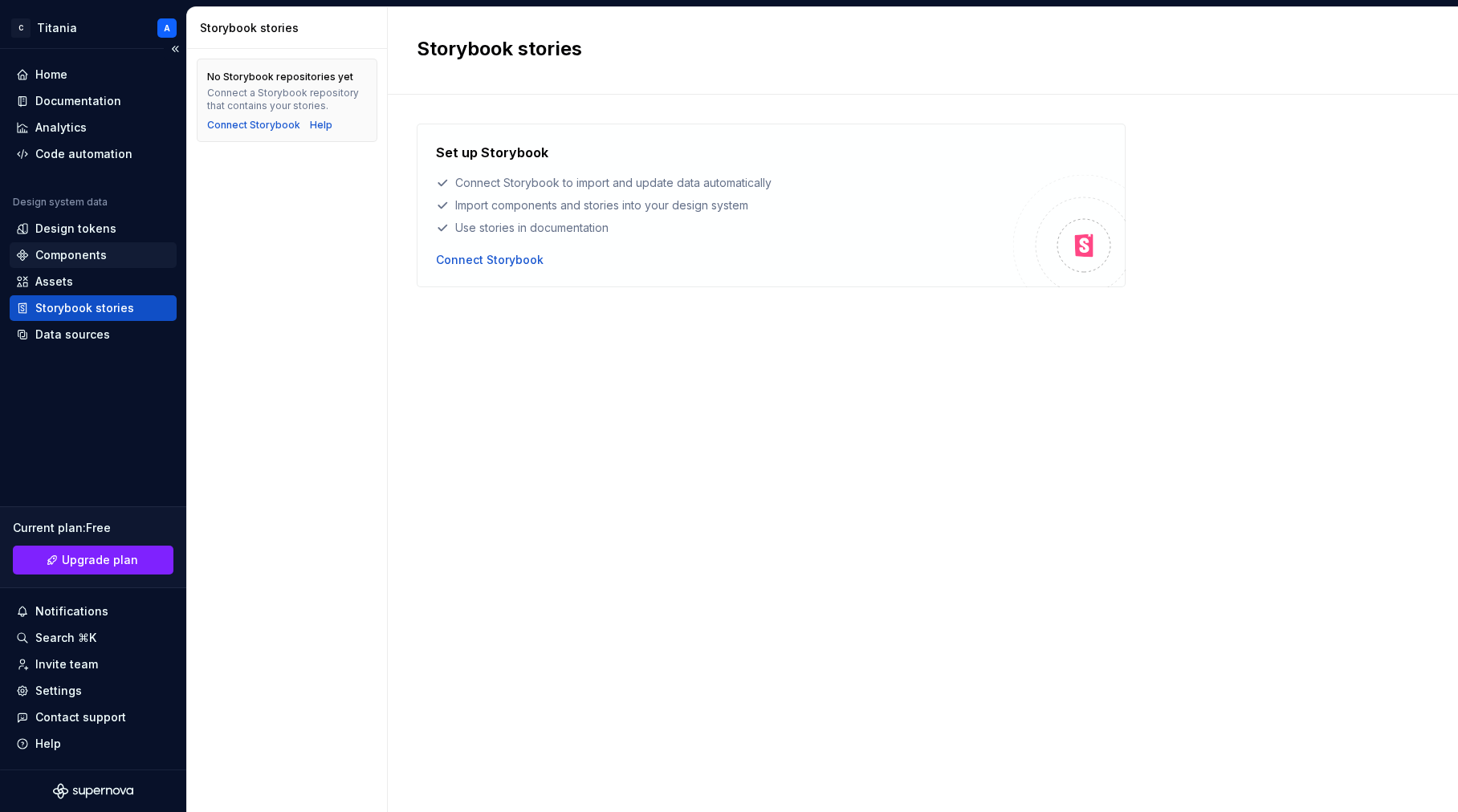
click at [48, 259] on div "Components" at bounding box center [71, 254] width 71 height 16
